Goal: Task Accomplishment & Management: Manage account settings

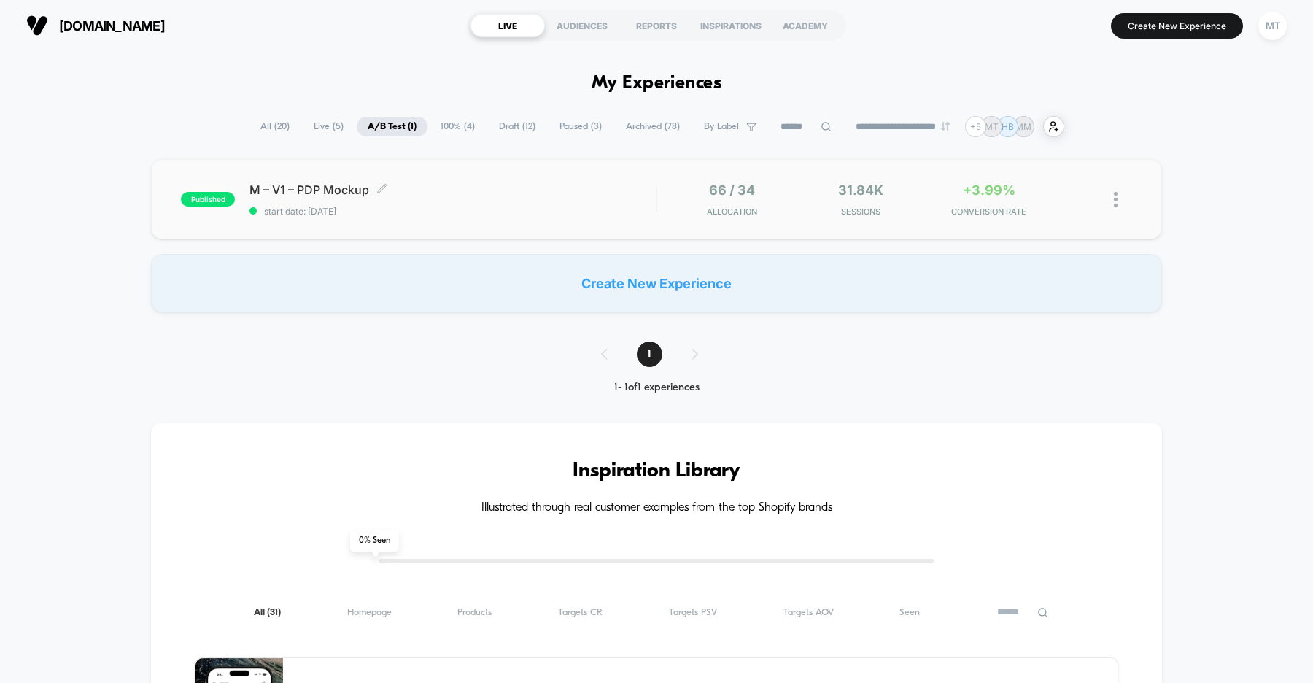
click at [438, 202] on div "M – V1 – PDP Mockup Click to edit experience details Click to edit experience d…" at bounding box center [453, 199] width 406 height 34
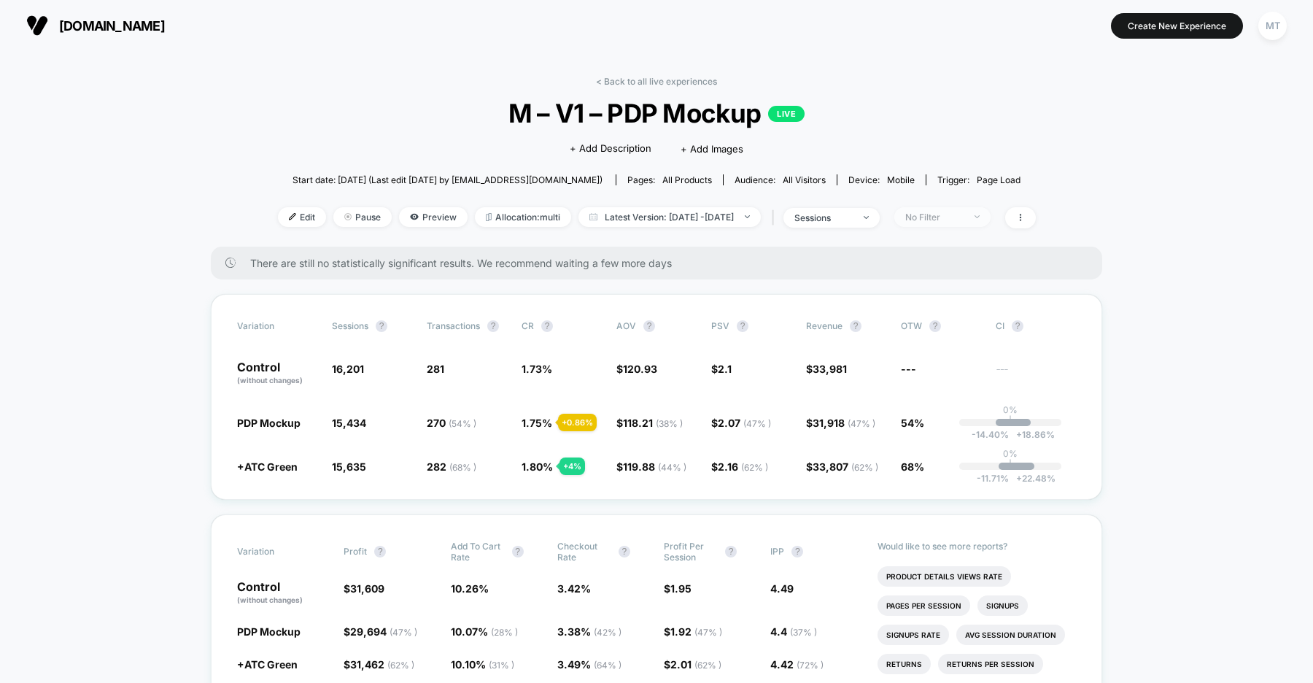
click at [964, 220] on div "No Filter" at bounding box center [935, 217] width 58 height 11
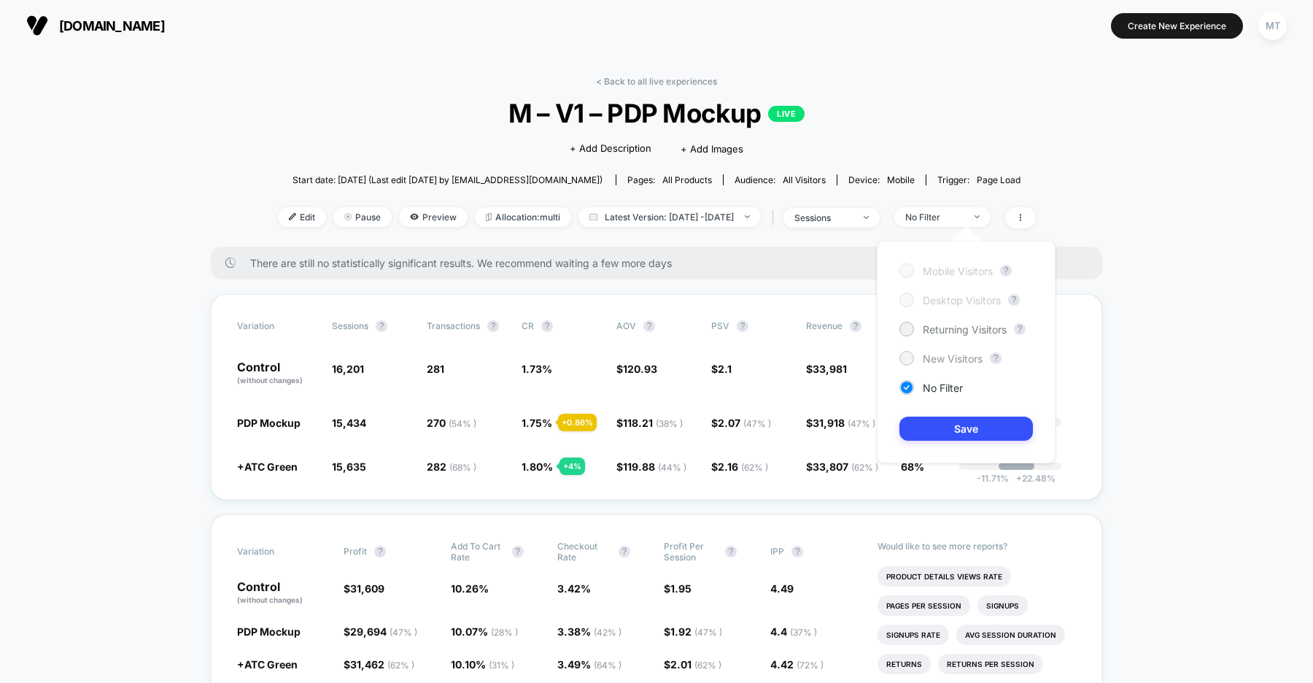
click at [910, 360] on div at bounding box center [906, 357] width 11 height 11
click at [951, 425] on button "Save" at bounding box center [967, 429] width 134 height 24
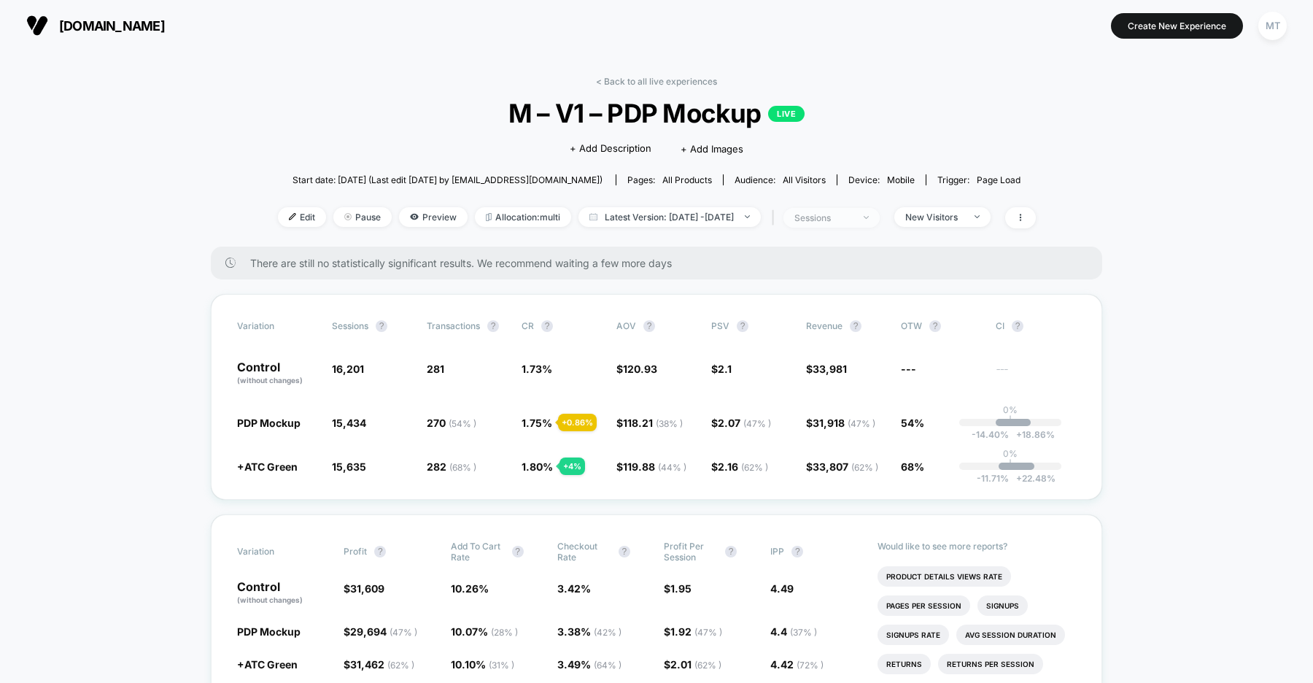
click at [853, 218] on div "sessions" at bounding box center [824, 217] width 58 height 11
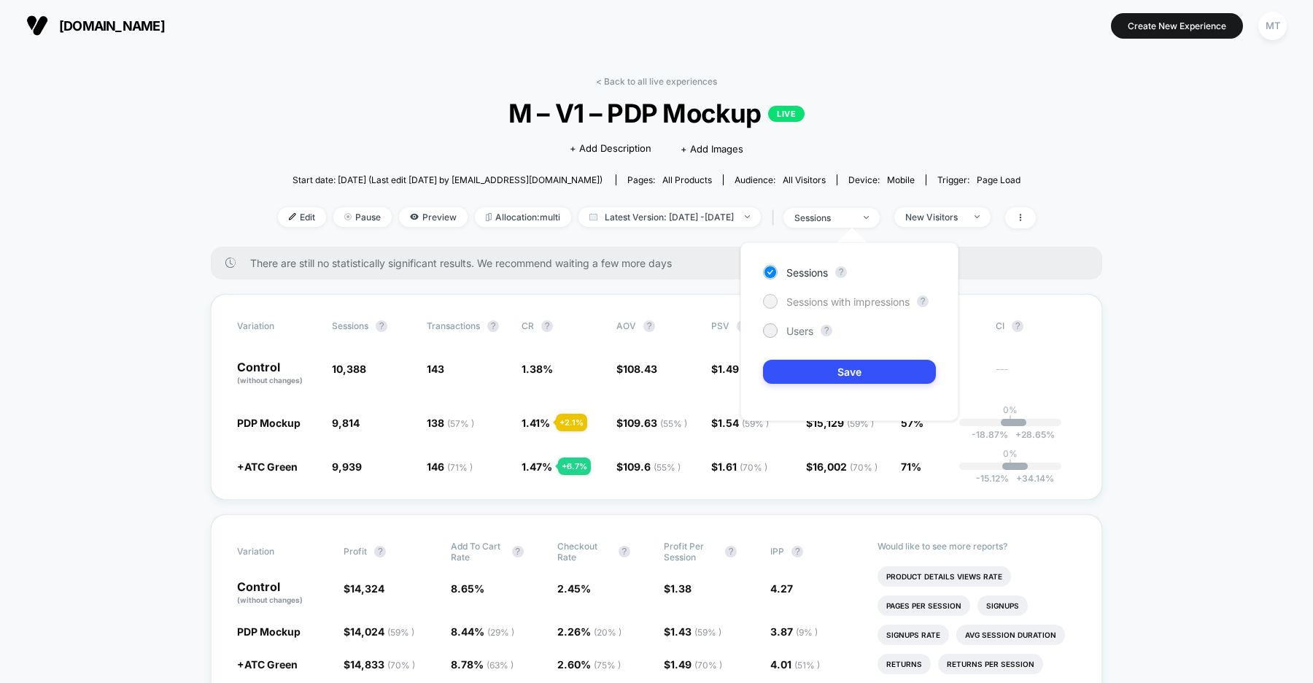
click at [776, 299] on div at bounding box center [770, 301] width 15 height 15
click at [772, 278] on div at bounding box center [770, 272] width 15 height 15
click at [814, 362] on button "Save" at bounding box center [849, 372] width 173 height 24
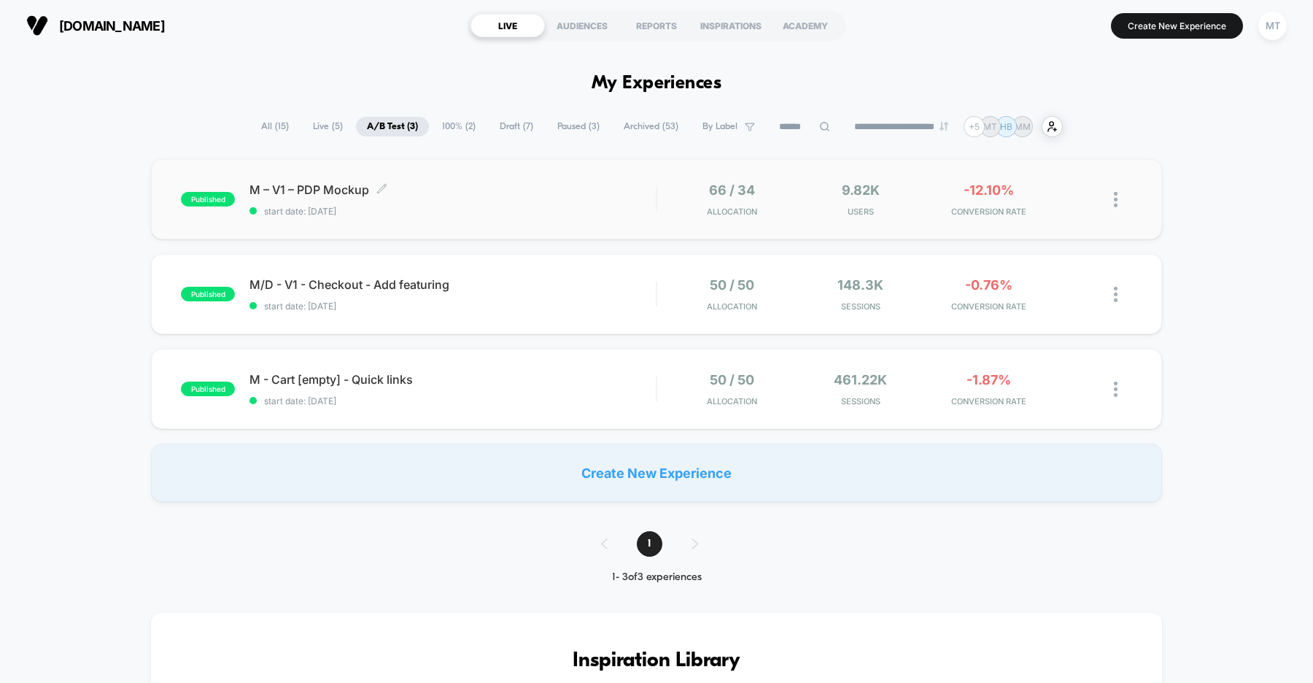
click at [428, 186] on span "M – V1 – PDP Mockup Click to edit experience details" at bounding box center [453, 189] width 406 height 15
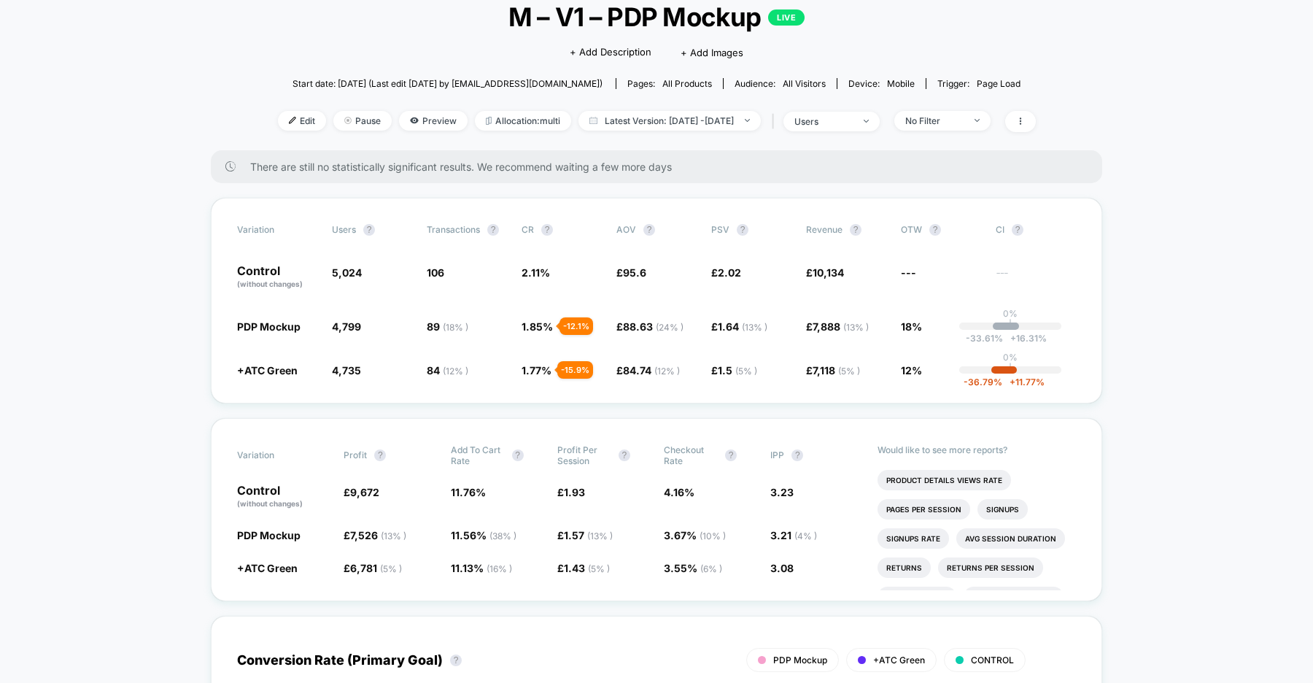
scroll to position [106, 0]
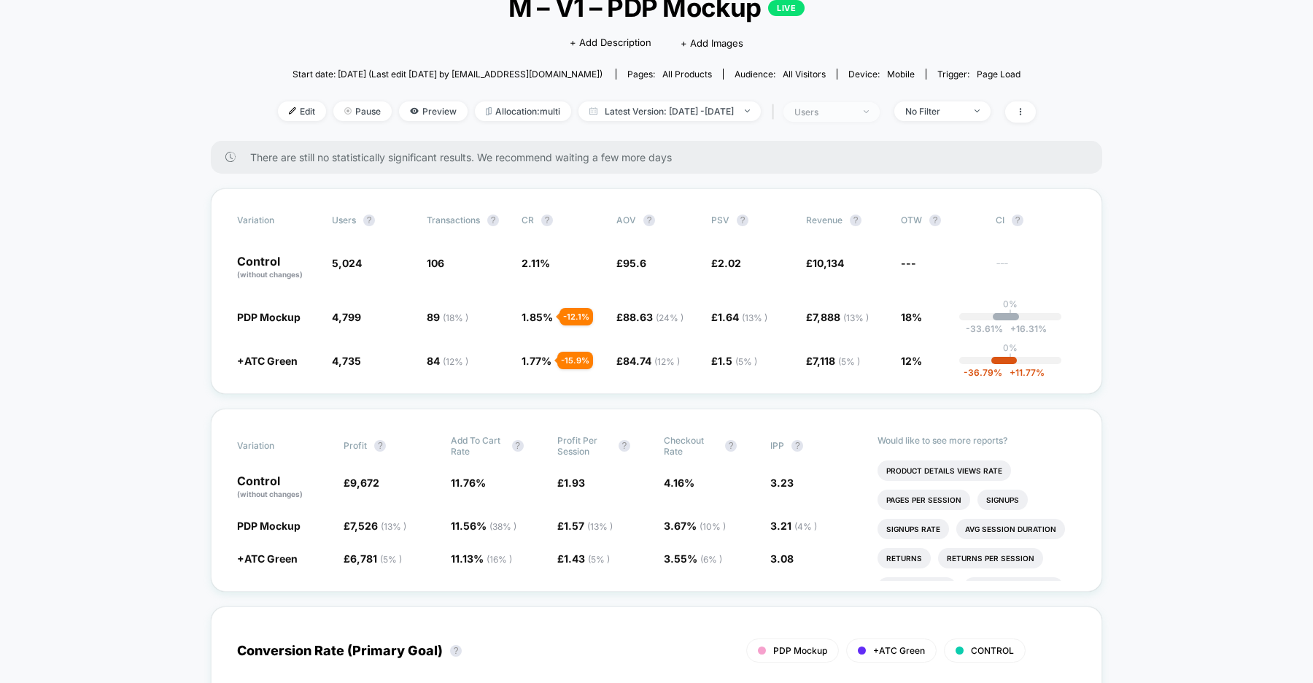
click at [853, 109] on div "users" at bounding box center [824, 112] width 58 height 11
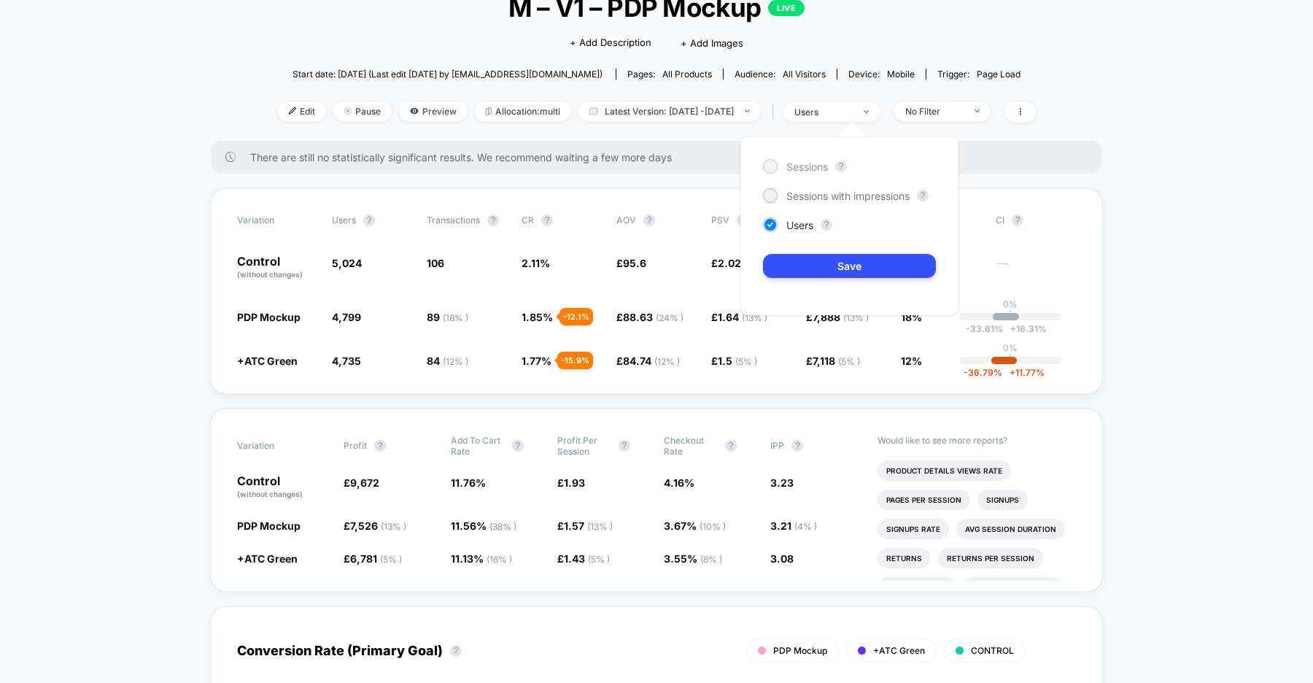
click at [772, 171] on div at bounding box center [770, 166] width 15 height 15
click at [825, 257] on button "Save" at bounding box center [849, 266] width 173 height 24
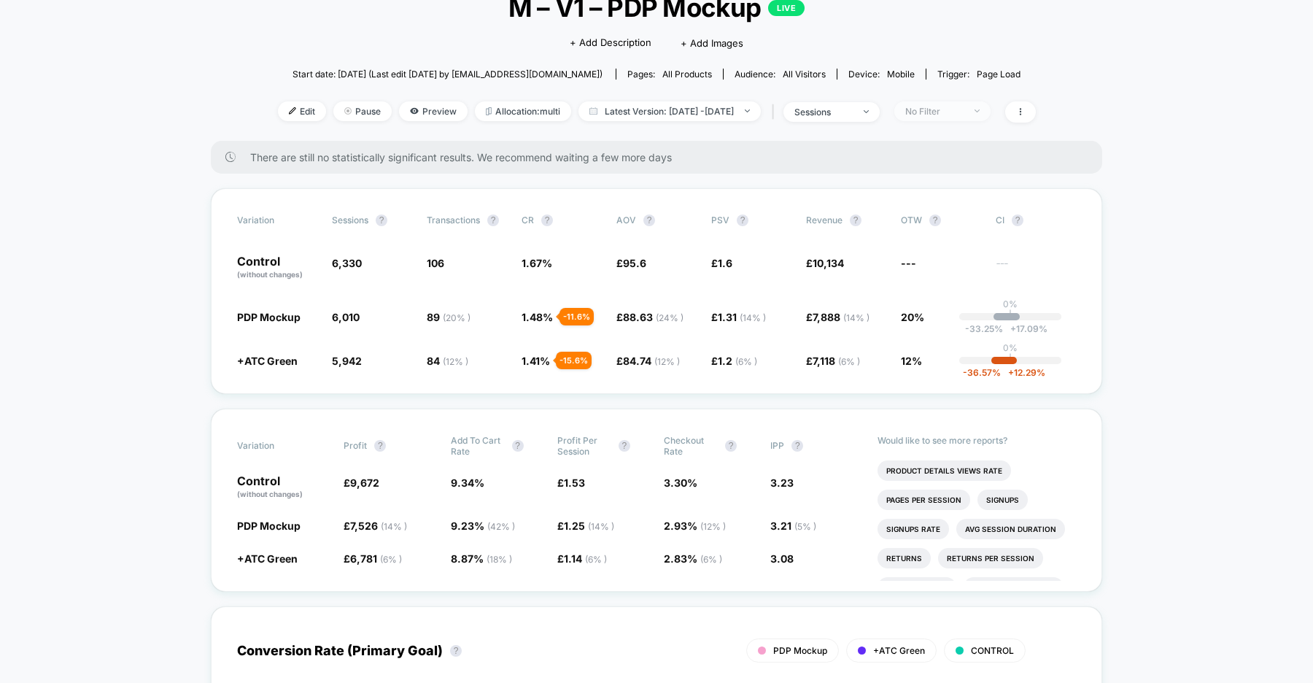
click at [964, 109] on div "No Filter" at bounding box center [935, 111] width 58 height 11
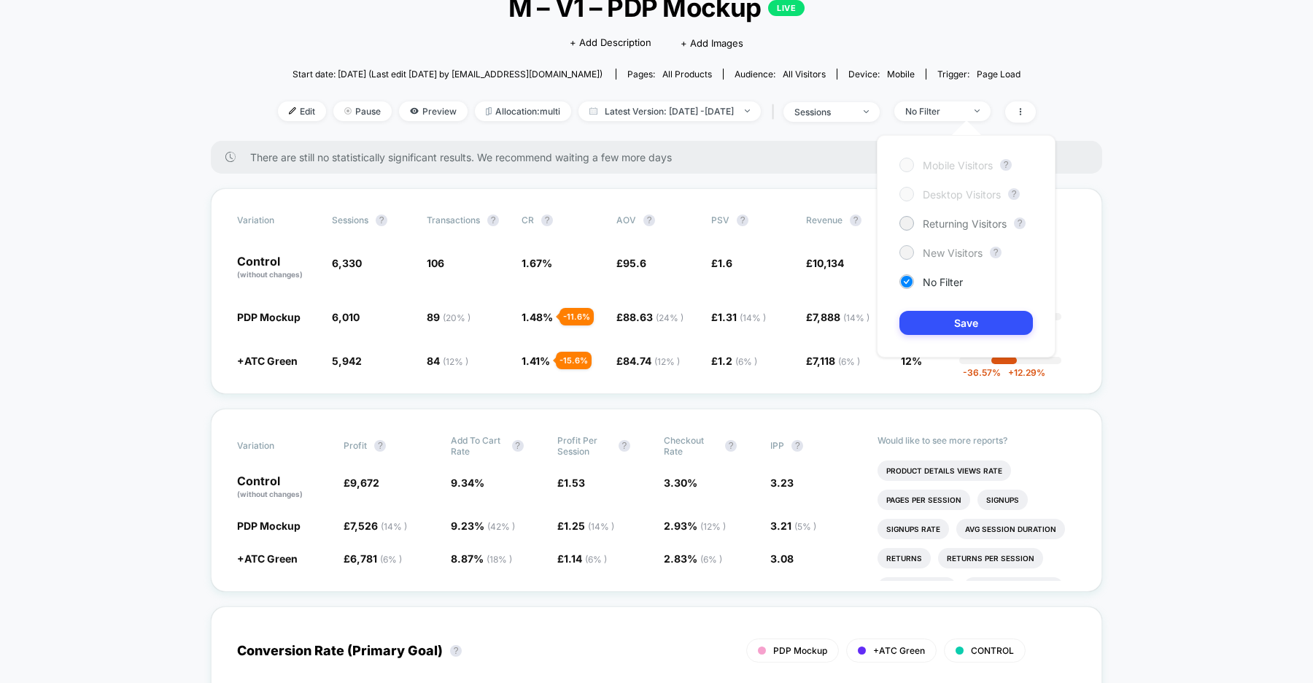
click at [906, 250] on div at bounding box center [906, 252] width 11 height 11
click at [933, 318] on button "Save" at bounding box center [967, 323] width 134 height 24
